Goal: Find specific page/section: Find specific page/section

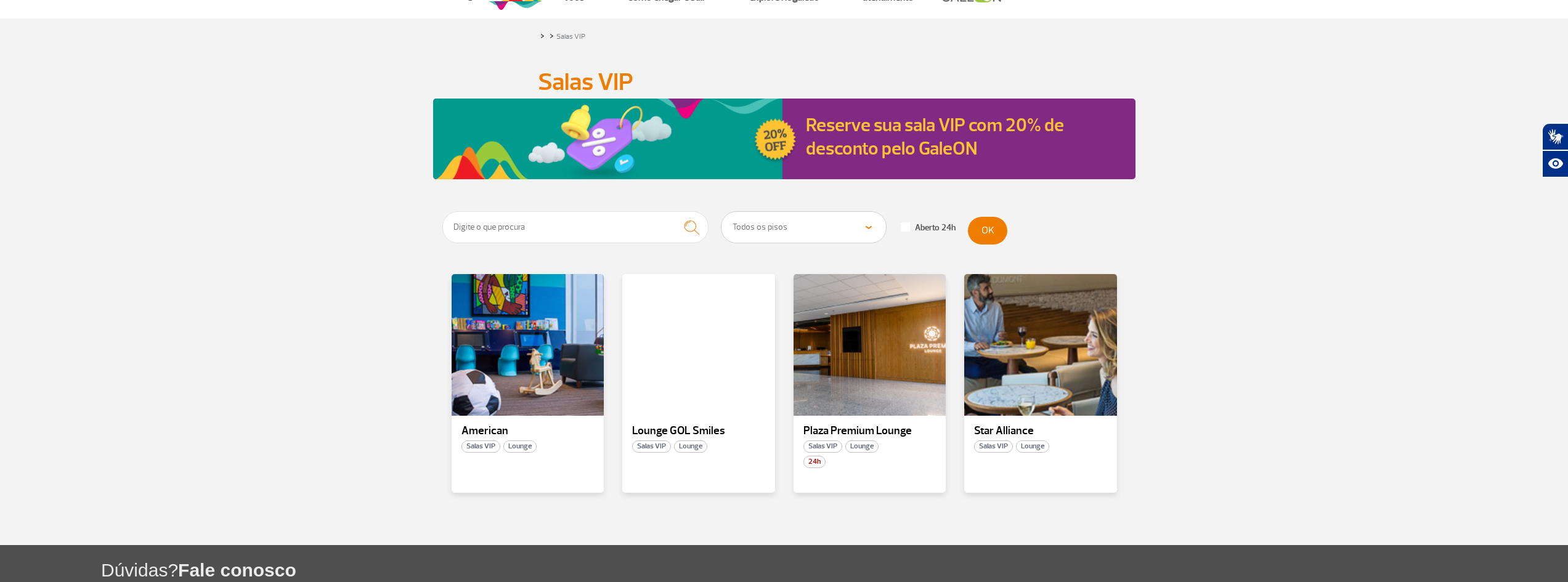
scroll to position [62, 0]
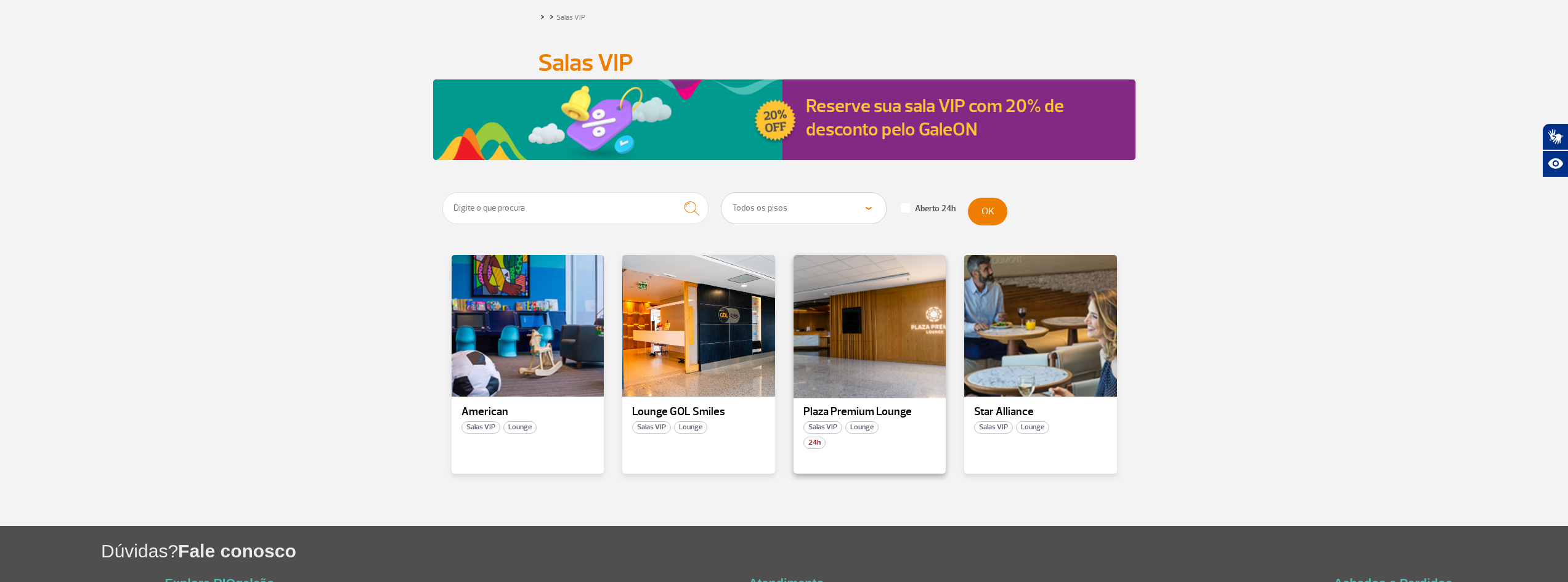
click at [881, 332] on div at bounding box center [869, 326] width 155 height 145
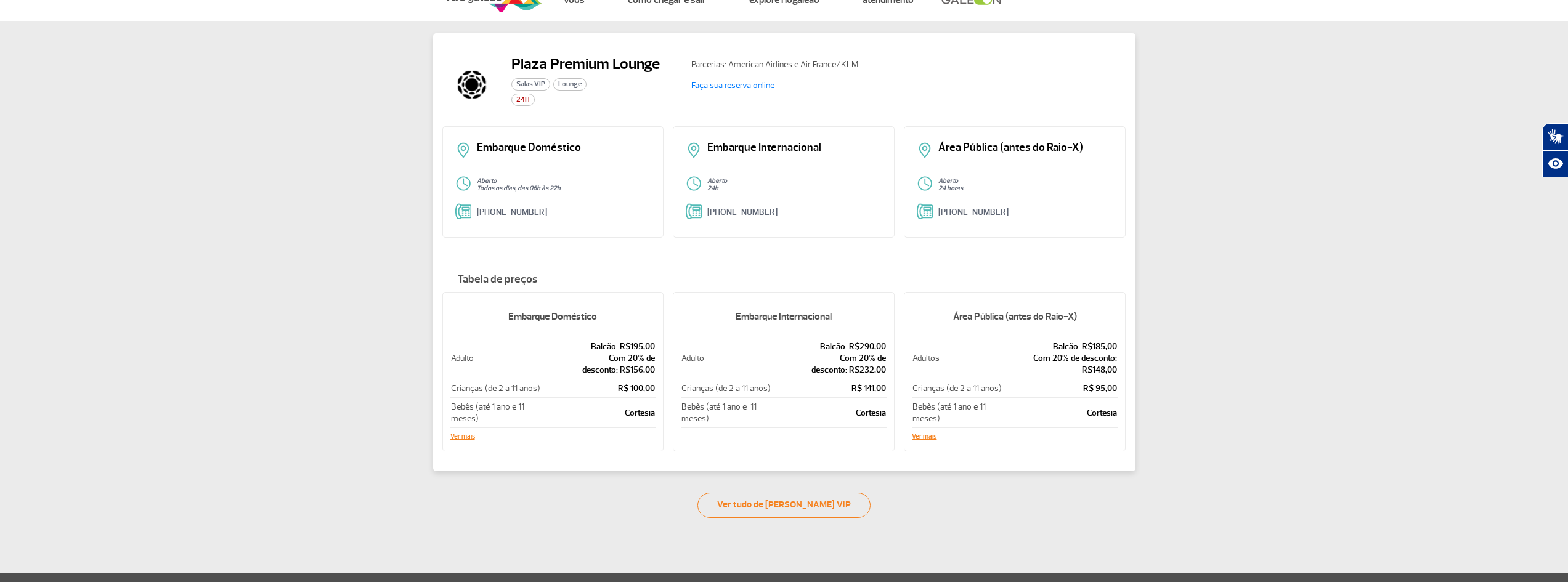
scroll to position [62, 0]
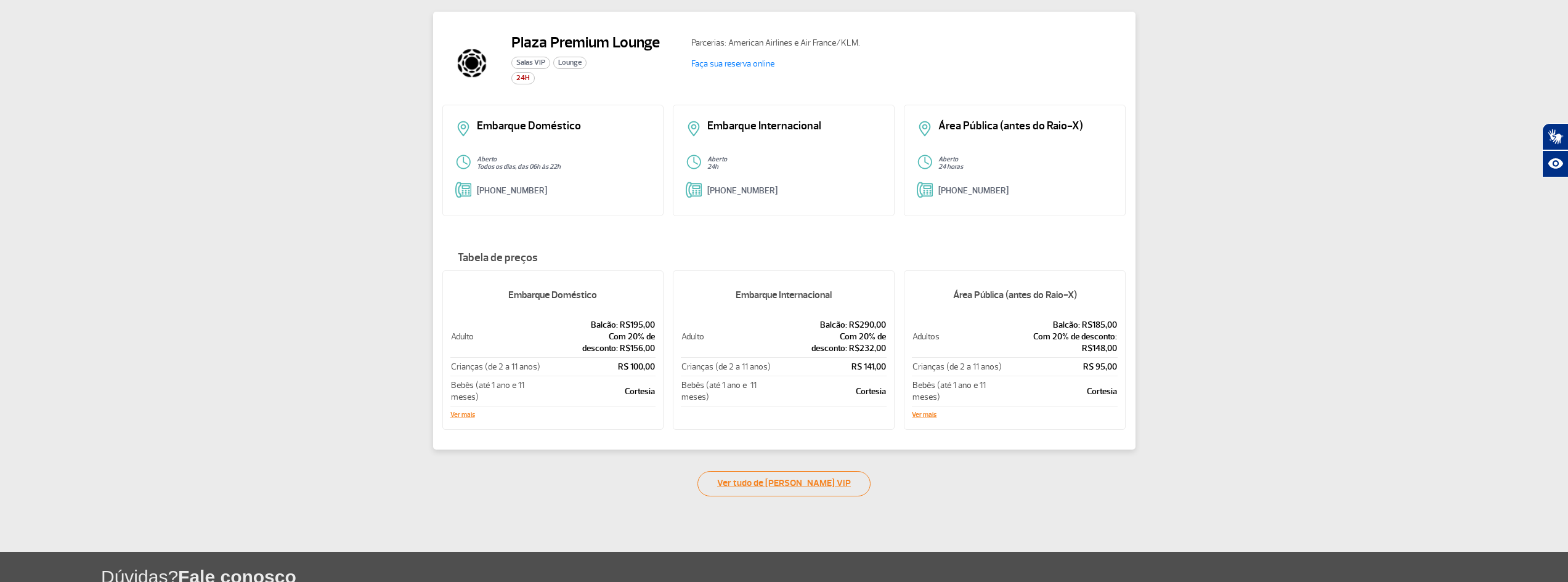
click at [786, 478] on link "Ver tudo de [PERSON_NAME] VIP" at bounding box center [784, 484] width 173 height 25
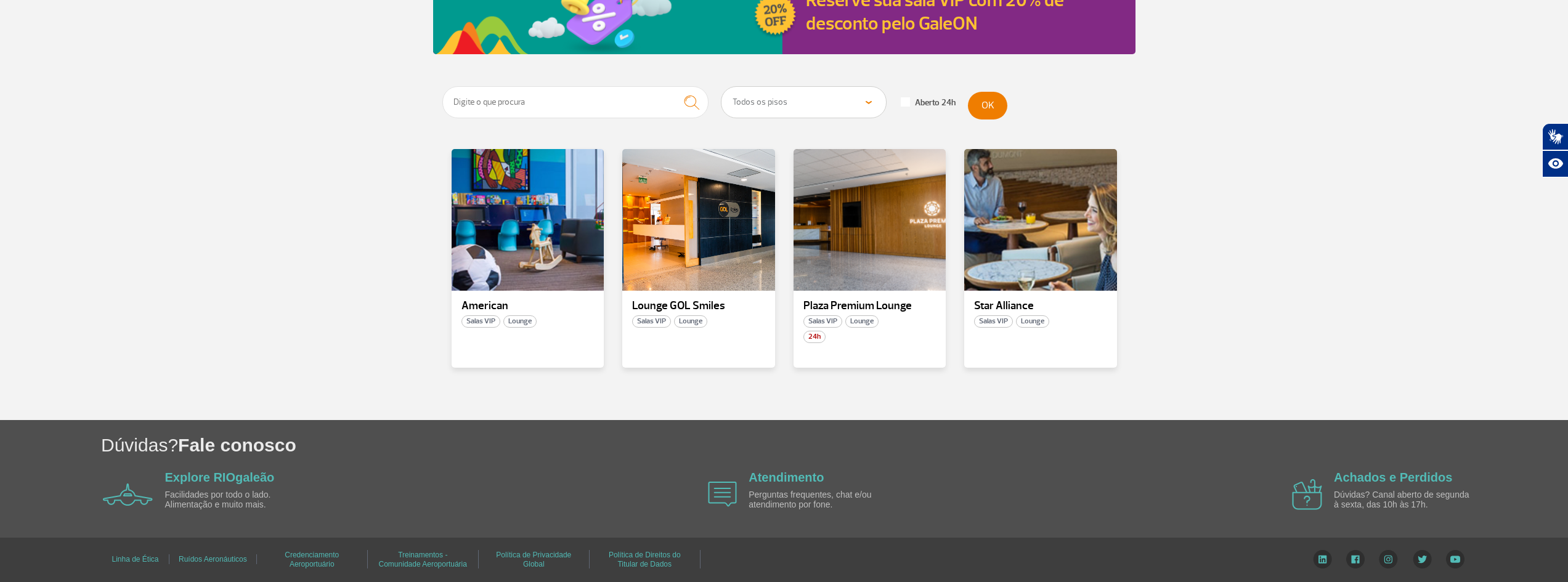
scroll to position [168, 0]
